Goal: Task Accomplishment & Management: Use online tool/utility

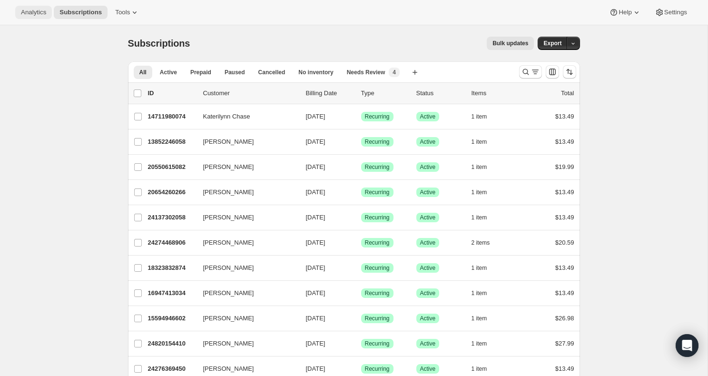
click at [23, 6] on button "Analytics" at bounding box center [33, 12] width 37 height 13
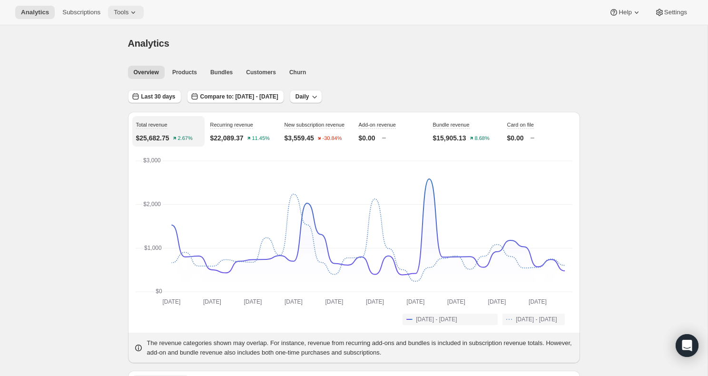
click at [128, 12] on span "Tools" at bounding box center [121, 13] width 15 height 8
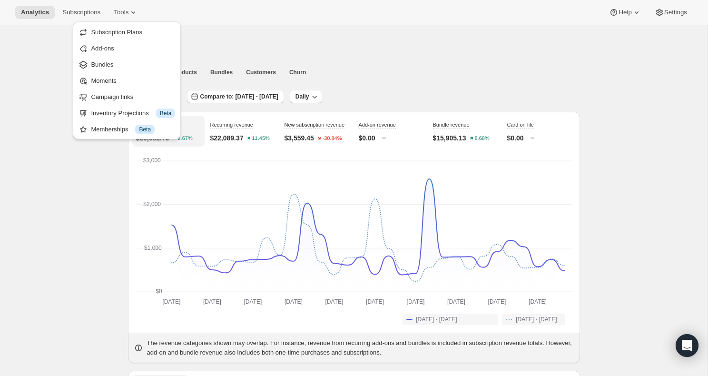
click at [235, 26] on div "Analytics. This page is ready Analytics" at bounding box center [354, 43] width 452 height 36
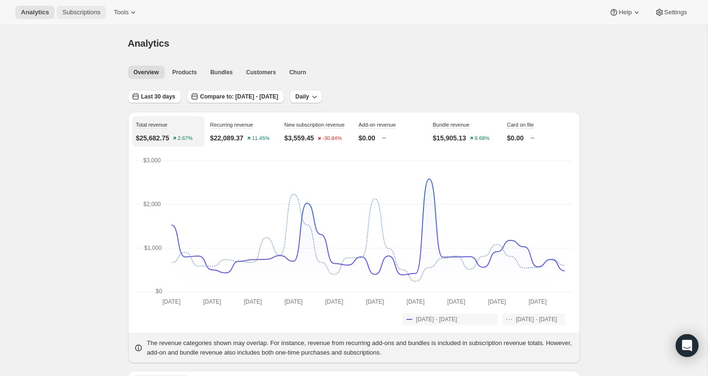
click at [86, 9] on span "Subscriptions" at bounding box center [81, 13] width 38 height 8
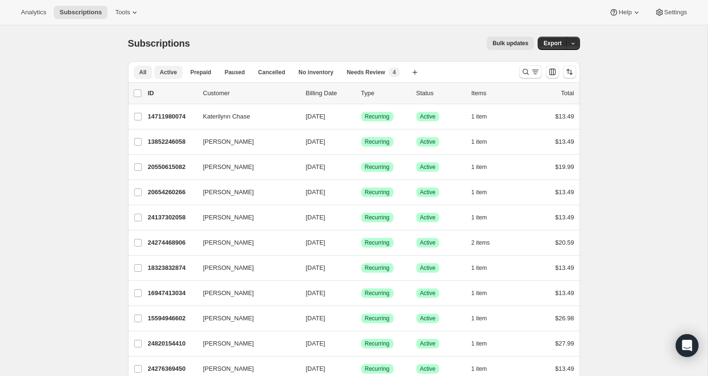
click at [168, 76] on button "Active" at bounding box center [168, 72] width 29 height 13
click at [532, 72] on icon "Search and filter results" at bounding box center [535, 72] width 10 height 10
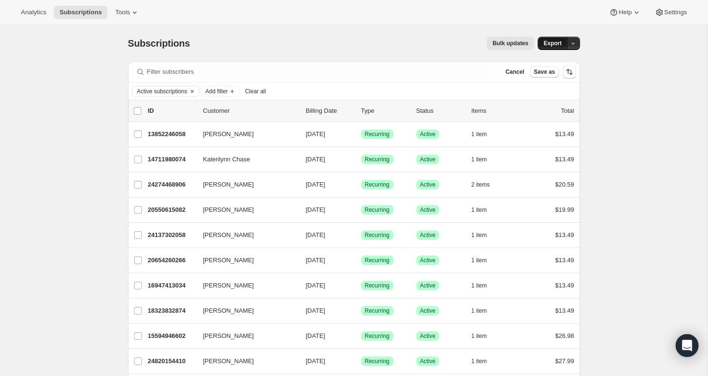
click at [550, 47] on button "Export" at bounding box center [552, 43] width 29 height 13
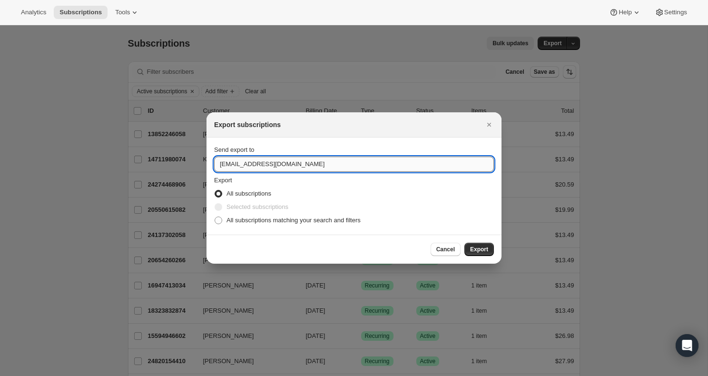
click at [279, 164] on input "[EMAIL_ADDRESS][DOMAIN_NAME]" at bounding box center [354, 164] width 280 height 15
type input "[EMAIL_ADDRESS][DOMAIN_NAME]"
click at [294, 221] on span "All subscriptions matching your search and filters" at bounding box center [293, 219] width 134 height 7
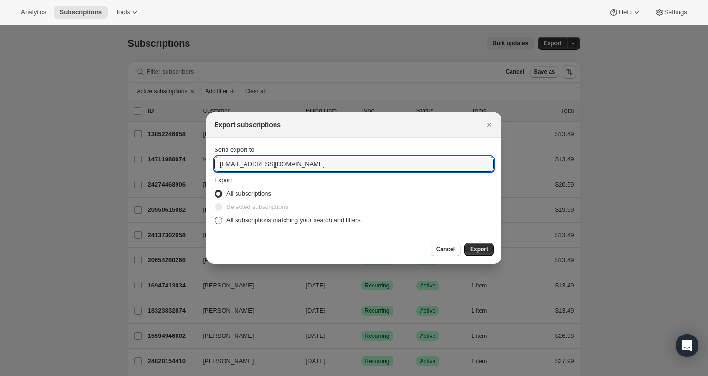
click at [215, 217] on input "All subscriptions matching your search and filters" at bounding box center [215, 216] width 0 height 0
radio input "true"
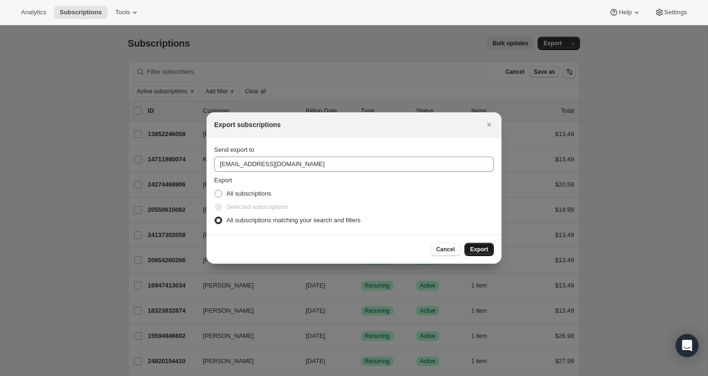
click at [476, 250] on span "Export" at bounding box center [479, 249] width 18 height 8
